Goal: Check status

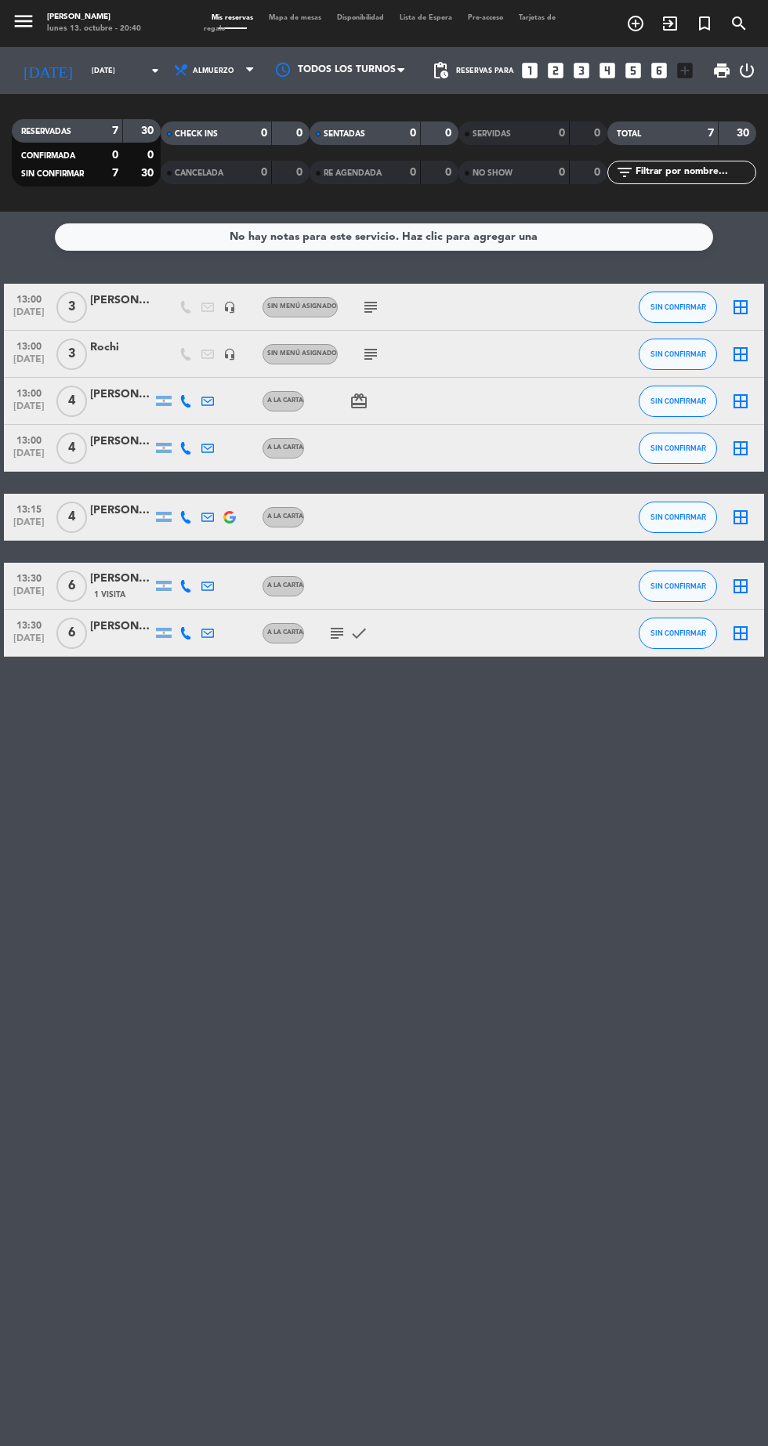
click at [146, 75] on icon "arrow_drop_down" at bounding box center [155, 70] width 19 height 19
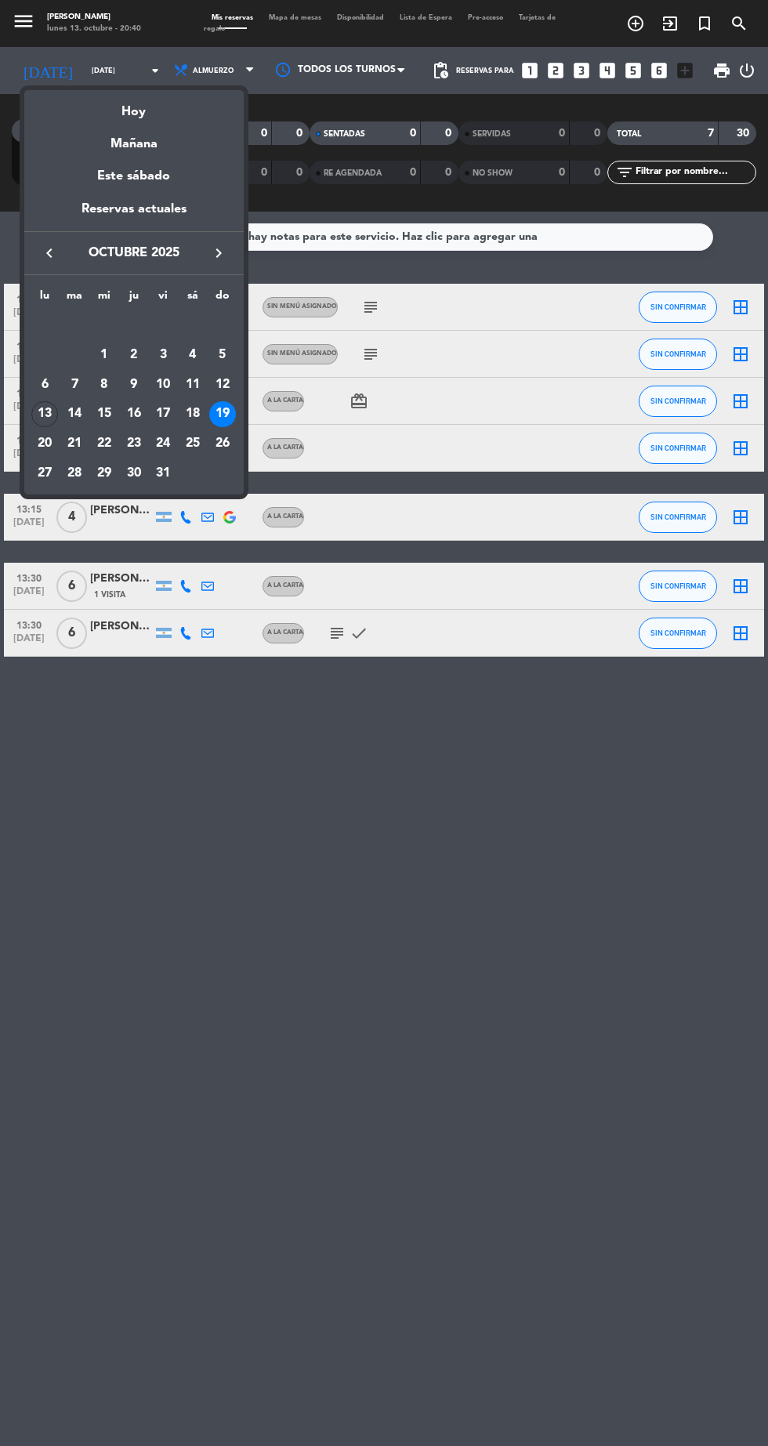
click at [44, 412] on div "13" at bounding box center [44, 414] width 27 height 27
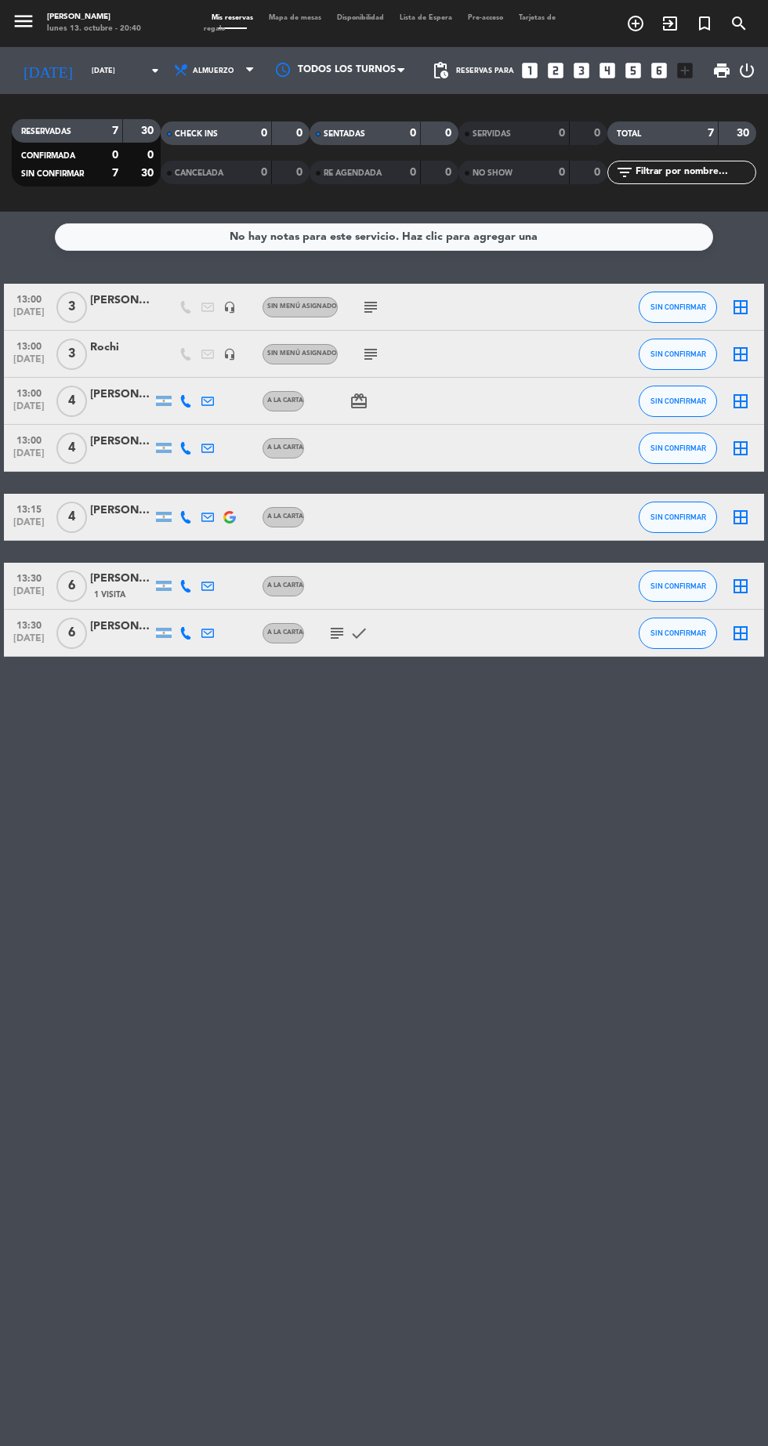
type input "[DATE]"
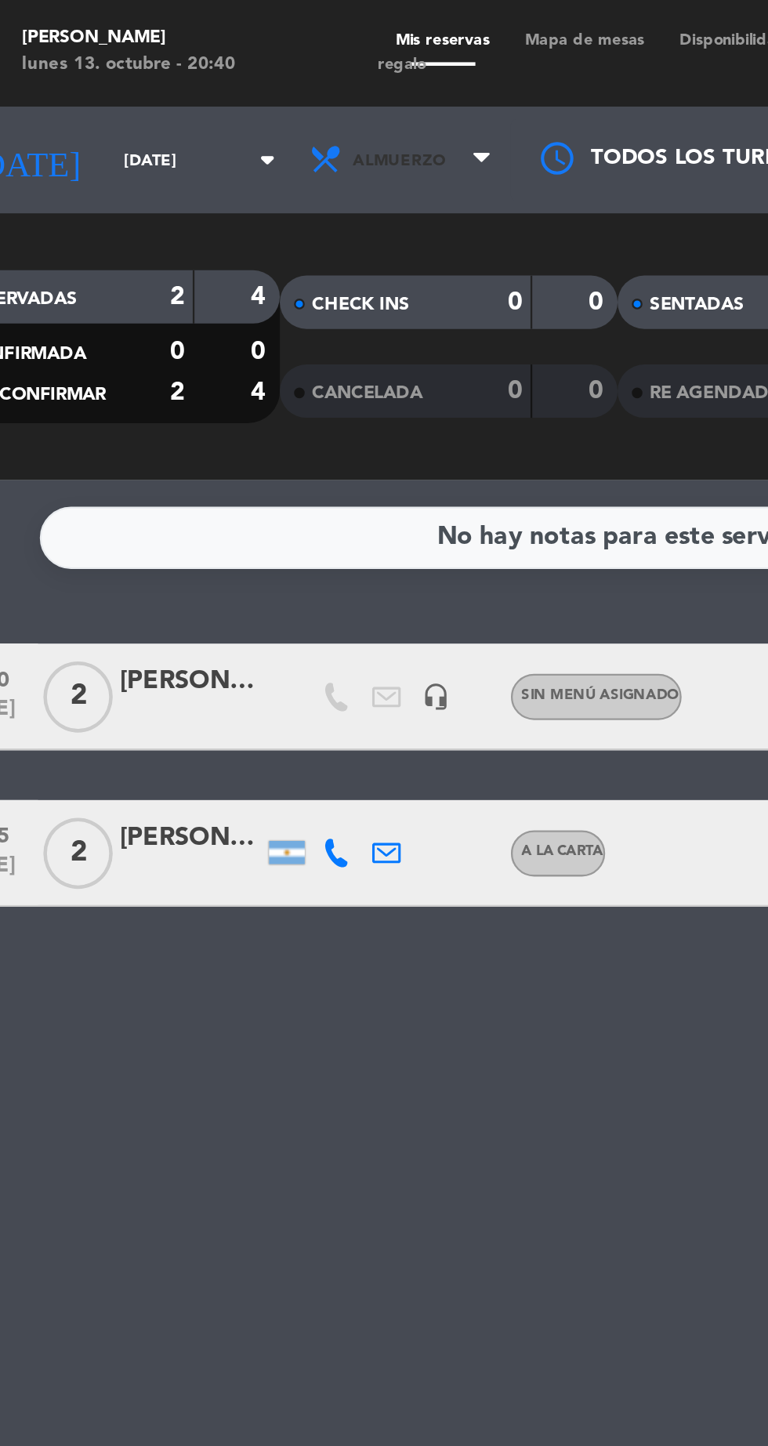
click at [221, 74] on span "Almuerzo" at bounding box center [215, 70] width 94 height 34
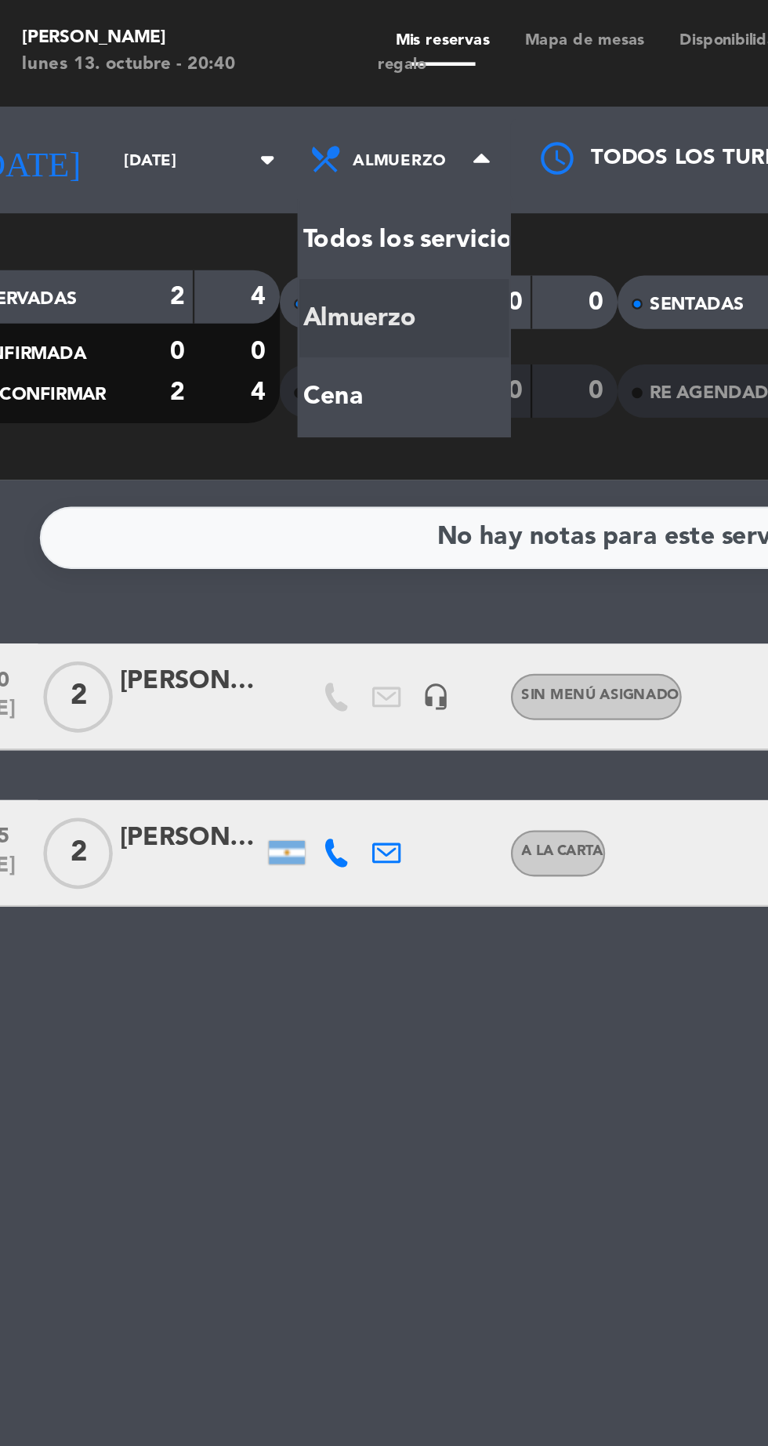
click at [215, 179] on div "menu Hierro Bodegón [DATE] 13. octubre - 20:40 Mis reservas Mapa de mesas Dispo…" at bounding box center [384, 106] width 768 height 212
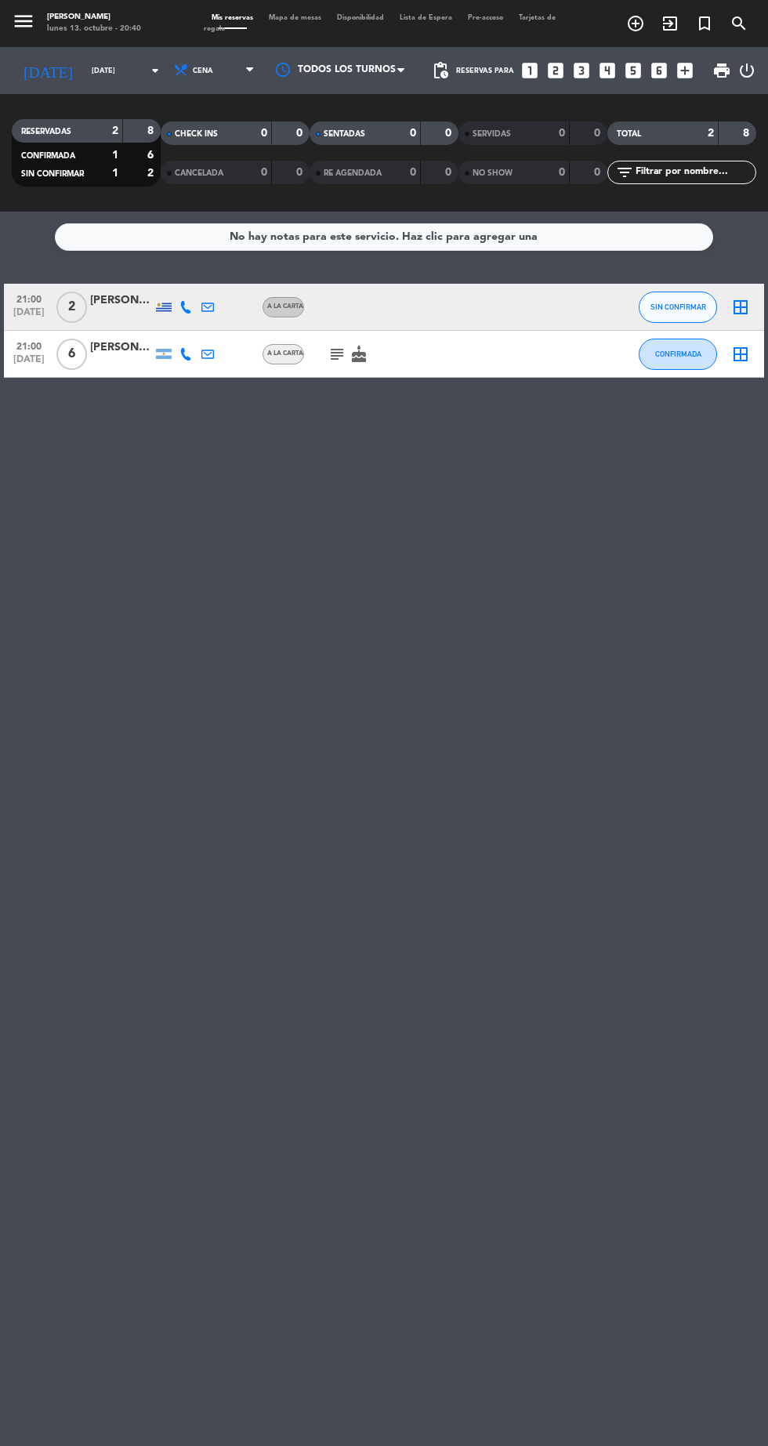
click at [333, 353] on icon "subject" at bounding box center [337, 354] width 19 height 19
click at [492, 1011] on div "No hay notas para este servicio. Haz clic para agregar una 21:00 [DATE] 2 [PERS…" at bounding box center [384, 829] width 768 height 1234
